Goal: Task Accomplishment & Management: Manage account settings

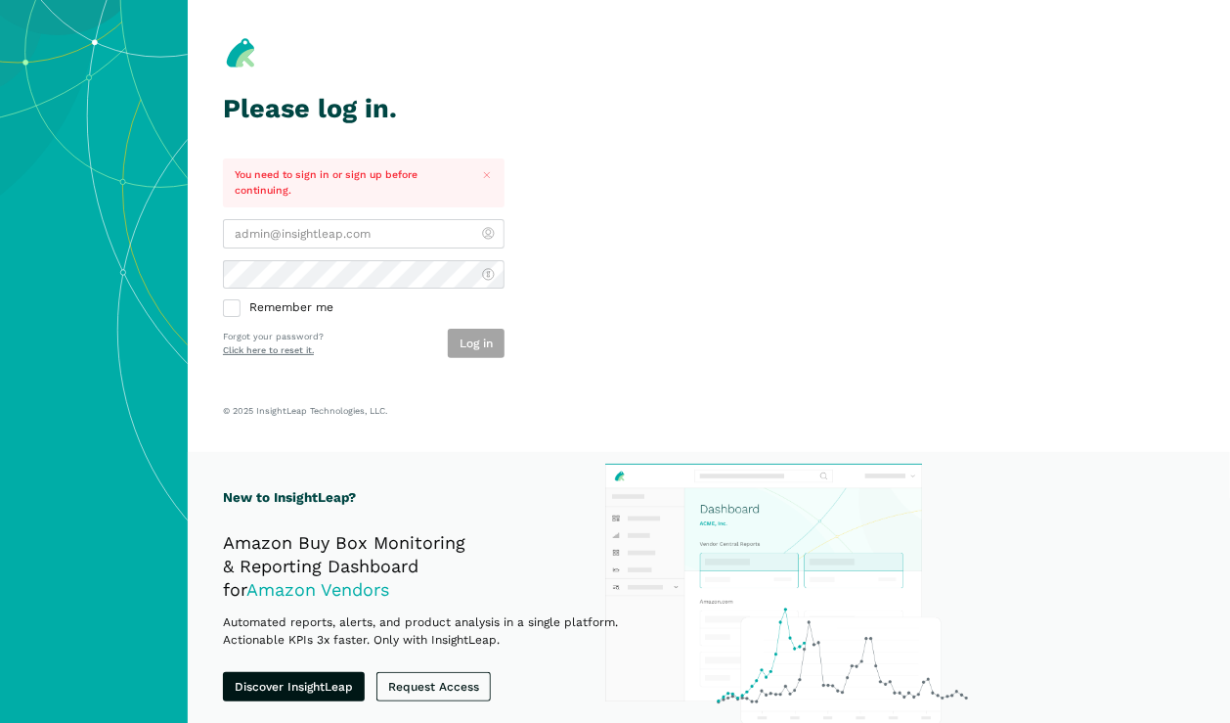
drag, startPoint x: 611, startPoint y: 285, endPoint x: 604, endPoint y: 331, distance: 46.5
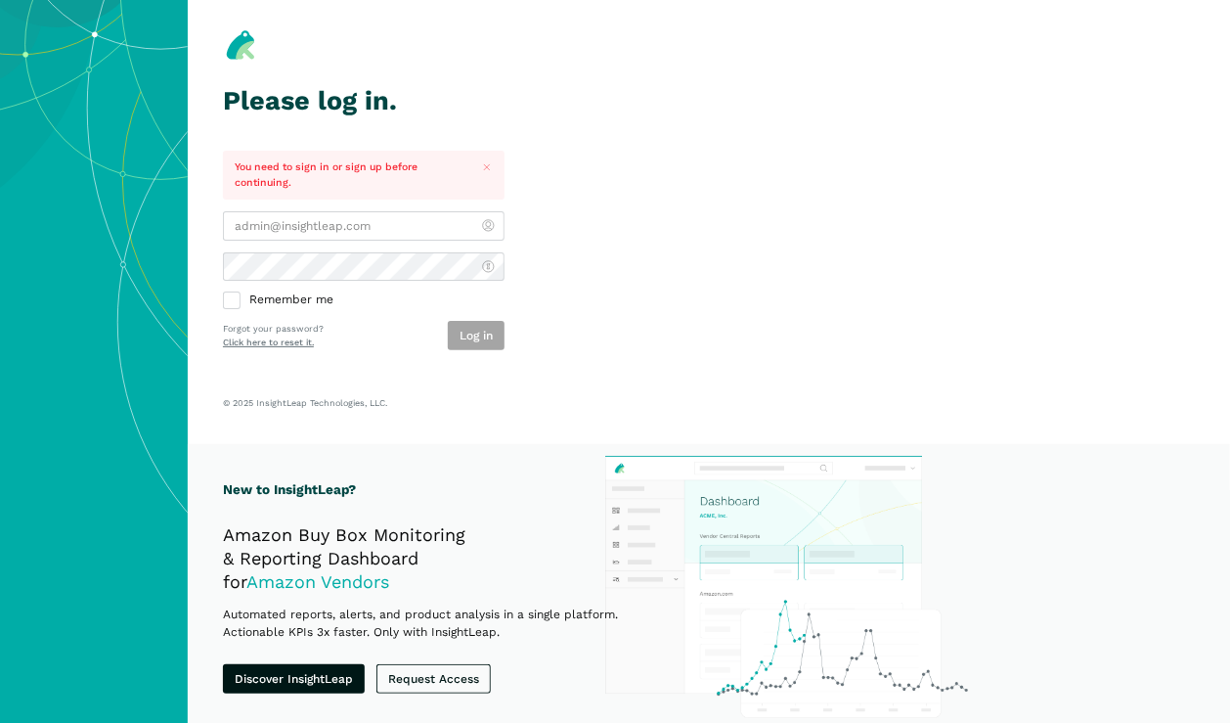
scroll to position [13, 0]
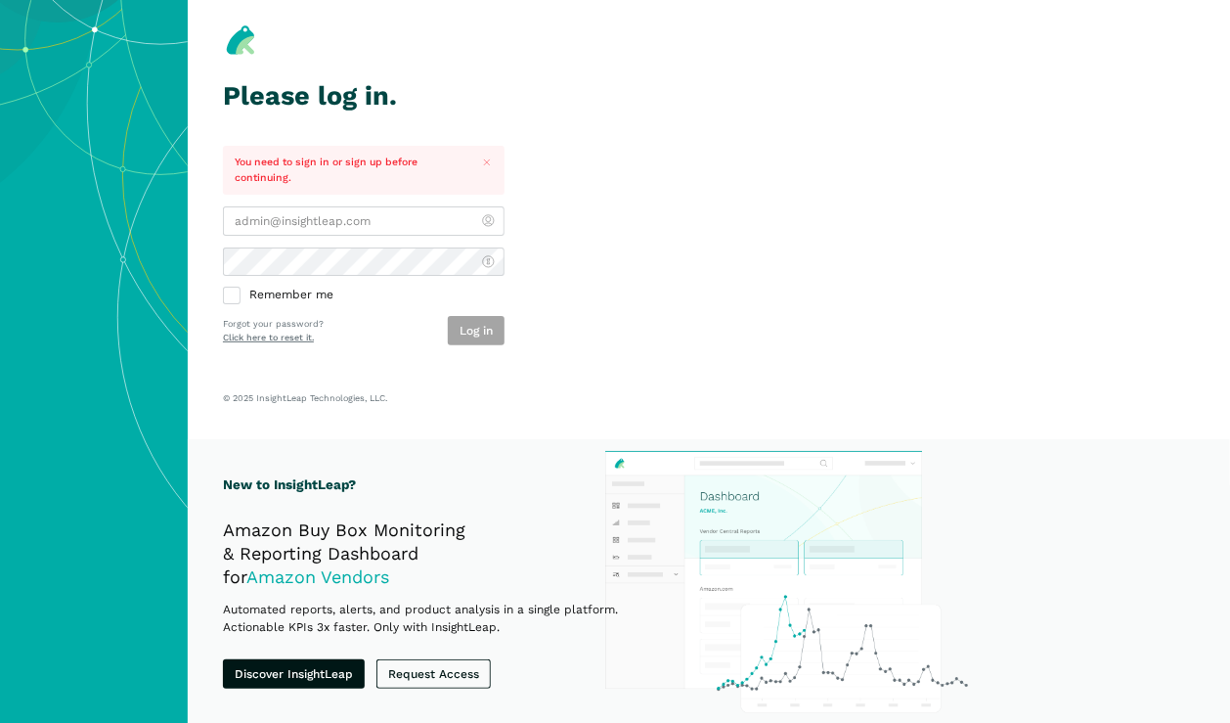
drag, startPoint x: 847, startPoint y: 286, endPoint x: 723, endPoint y: 287, distance: 124.2
click at [844, 287] on section "Please log in. You need to sign in or sign up before continuing. Remember me Lo…" at bounding box center [709, 213] width 1042 height 452
click at [343, 235] on div "Remember me Log in Forgot your password? Click here to reset it." at bounding box center [364, 275] width 282 height 139
click at [348, 218] on input "email" at bounding box center [364, 220] width 282 height 29
type input "[EMAIL_ADDRESS][PERSON_NAME][DOMAIN_NAME]"
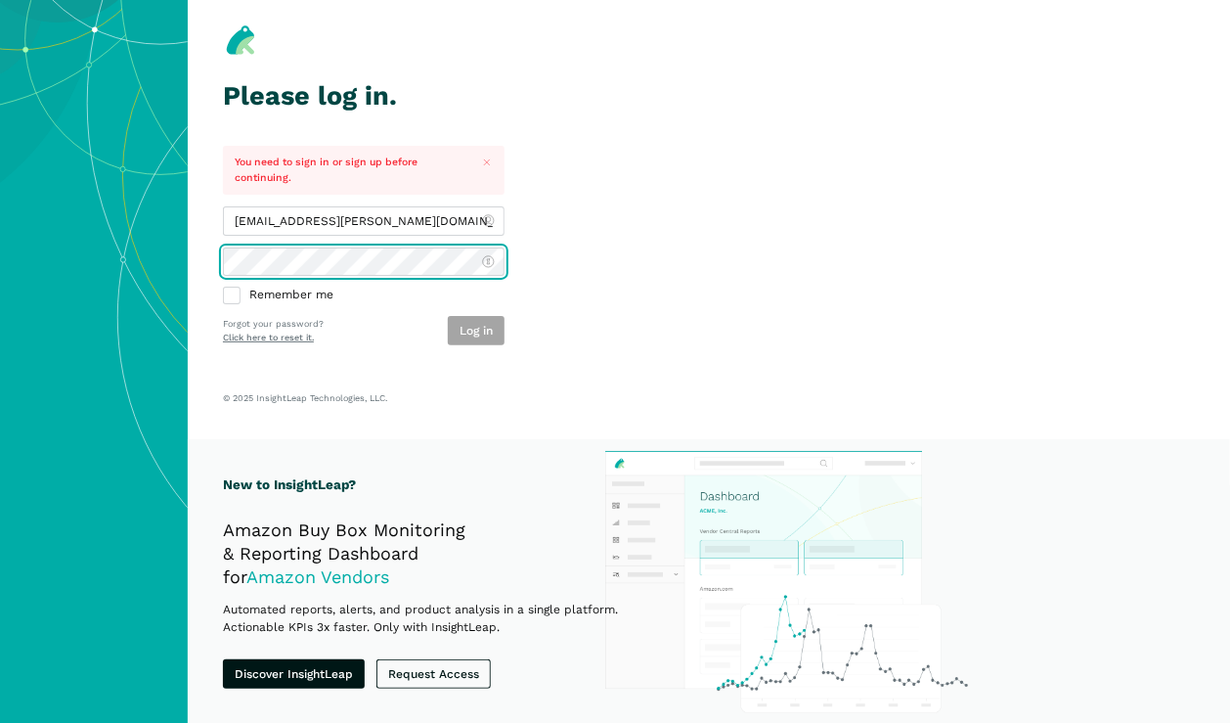
click at [448, 316] on button "Log in" at bounding box center [476, 330] width 57 height 29
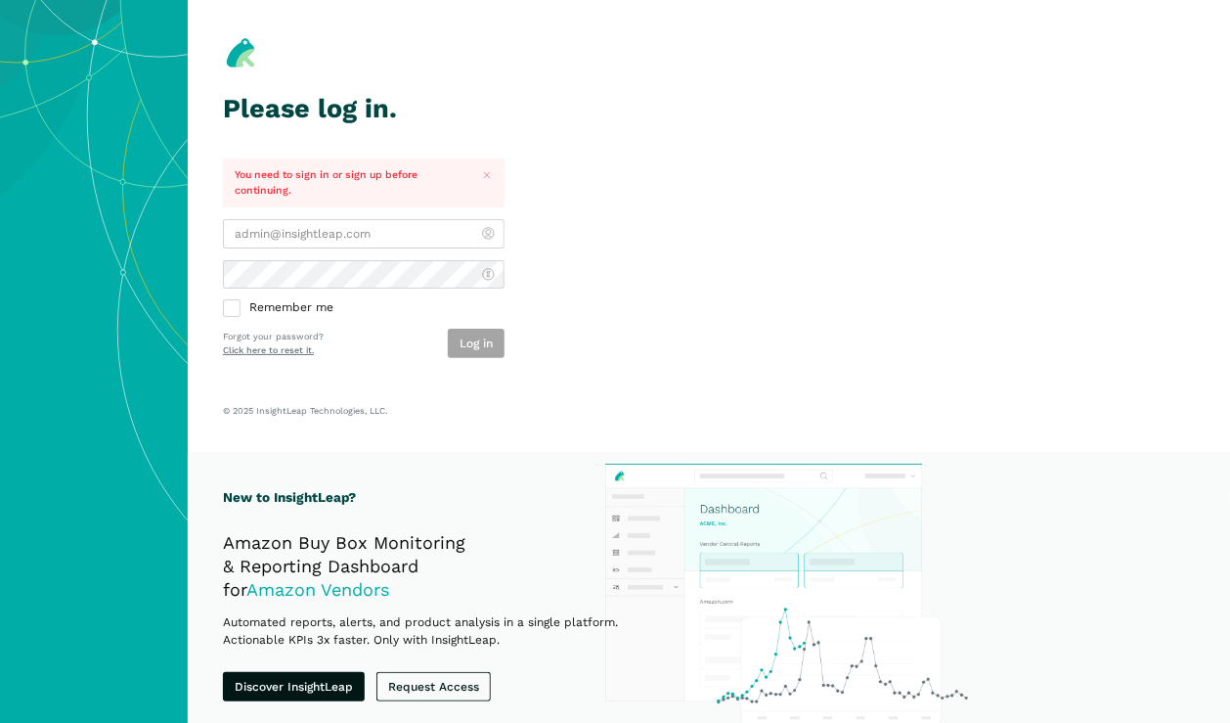
click at [476, 354] on div "Log in" at bounding box center [476, 343] width 57 height 29
click at [475, 343] on div "Log in" at bounding box center [476, 343] width 57 height 29
click at [413, 231] on input "email" at bounding box center [364, 233] width 282 height 29
drag, startPoint x: 666, startPoint y: 186, endPoint x: 661, endPoint y: 196, distance: 10.9
click at [666, 186] on section "Please log in. You need to sign in or sign up before continuing. Remember me Lo…" at bounding box center [709, 226] width 1042 height 452
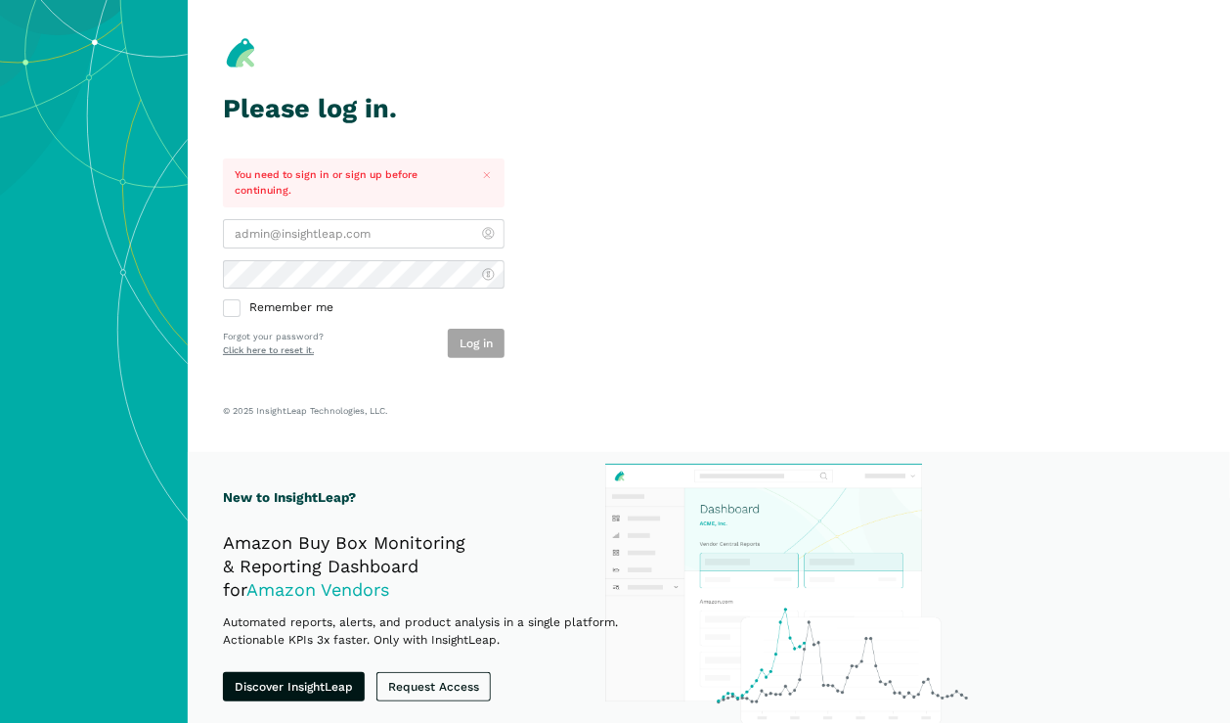
click at [469, 337] on div "Log in" at bounding box center [476, 343] width 57 height 29
click at [353, 233] on input "email" at bounding box center [364, 233] width 282 height 29
type input "[EMAIL_ADDRESS][PERSON_NAME][DOMAIN_NAME]"
click at [572, 187] on section "Please log in. You need to sign in or sign up before continuing. tag.watson@gea…" at bounding box center [709, 226] width 1042 height 452
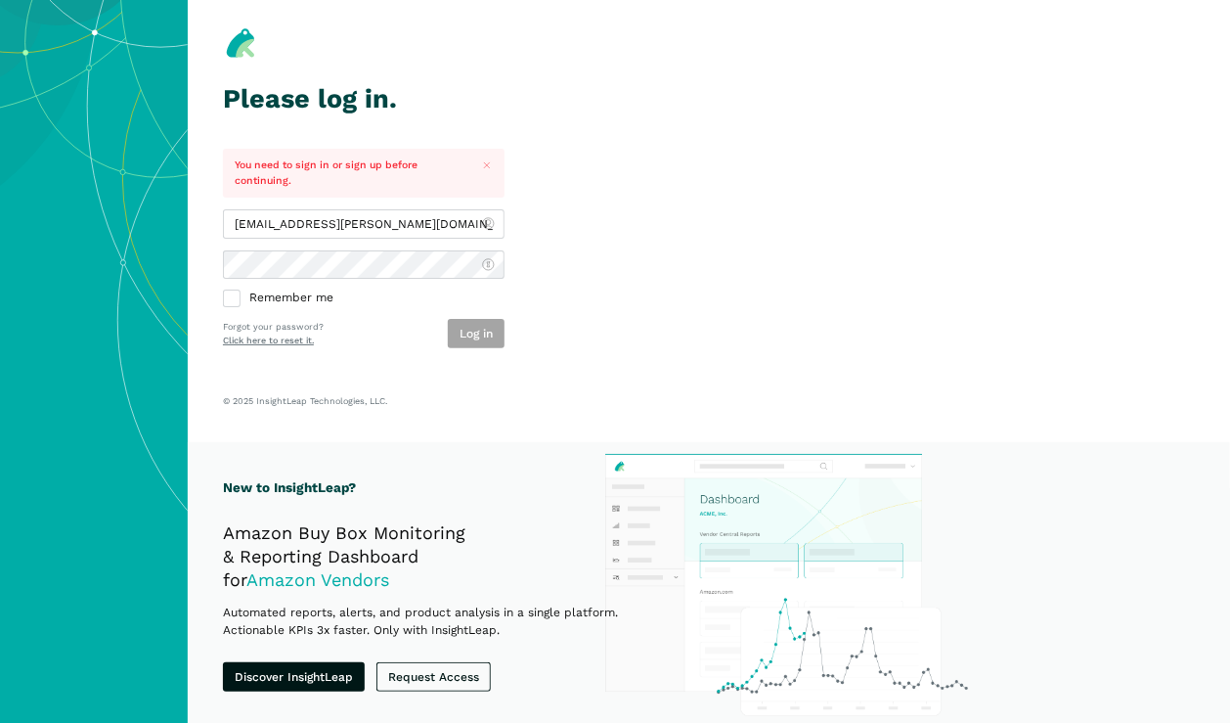
scroll to position [13, 0]
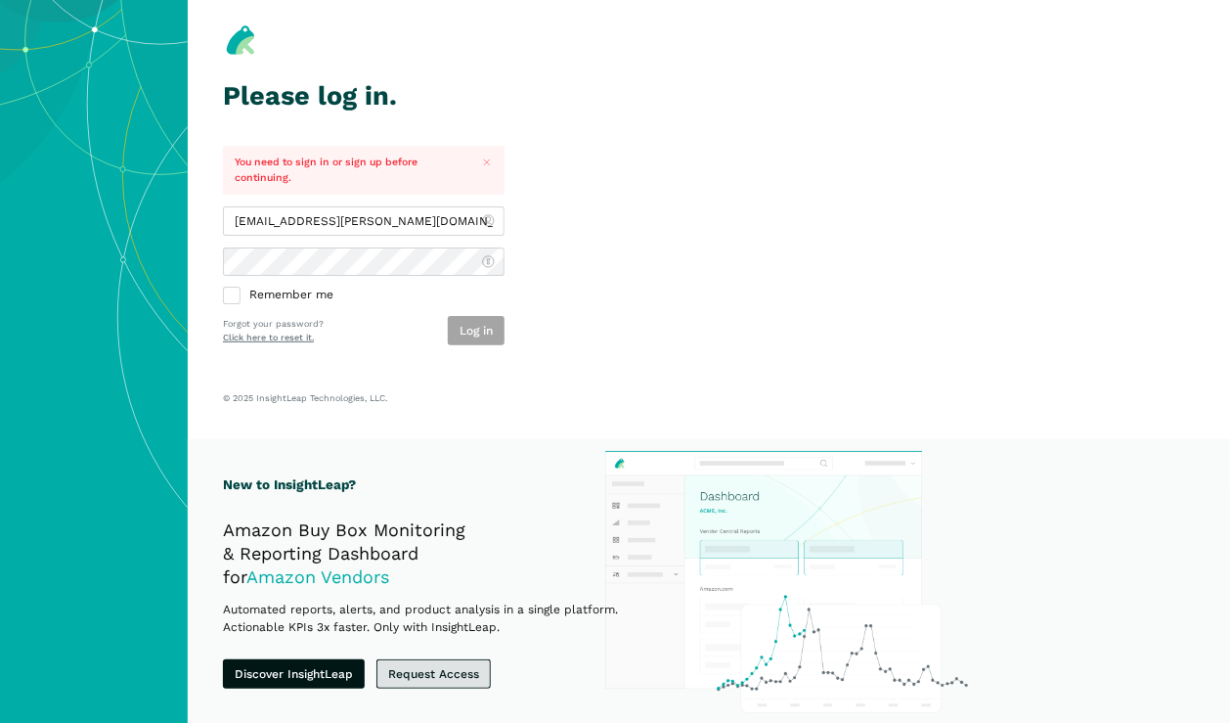
click at [446, 671] on link "Request Access" at bounding box center [433, 673] width 114 height 29
